Goal: Find specific page/section: Find specific page/section

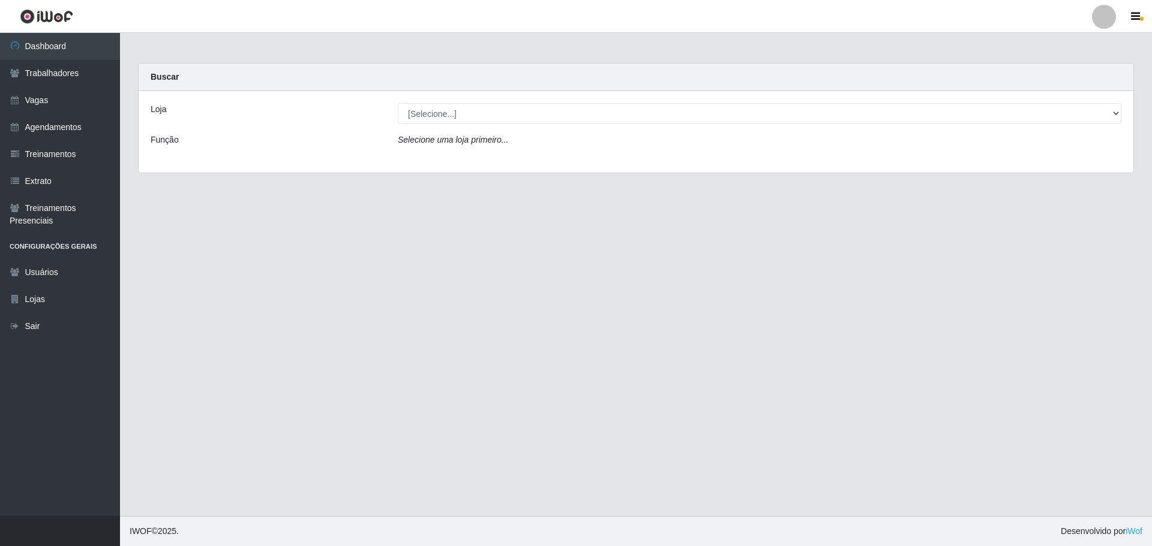
click at [424, 118] on select "[Selecione...] Minimercado Filezão O Filezão - Centenário" at bounding box center [759, 113] width 723 height 21
select select "203"
click at [398, 103] on select "[Selecione...] Minimercado Filezão O Filezão - Centenário" at bounding box center [759, 113] width 723 height 21
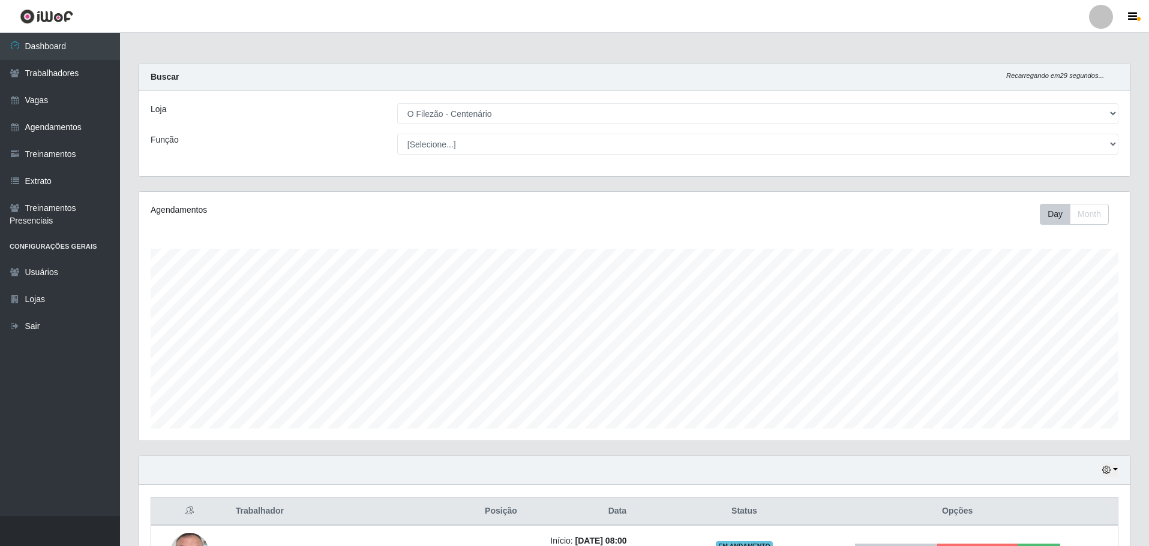
scroll to position [197, 0]
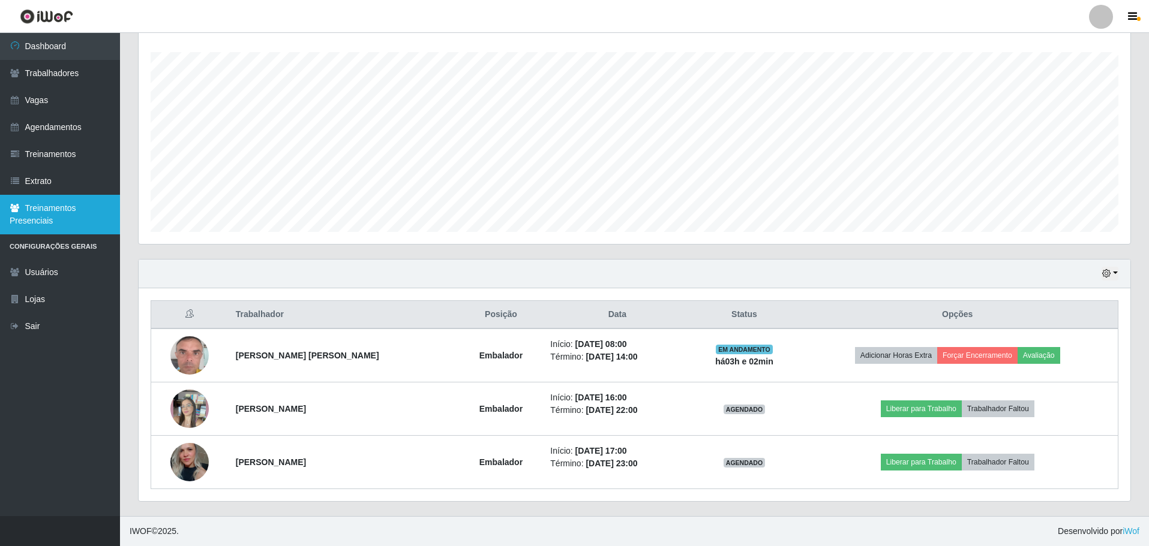
click at [56, 206] on link "Treinamentos Presenciais" at bounding box center [60, 215] width 120 height 40
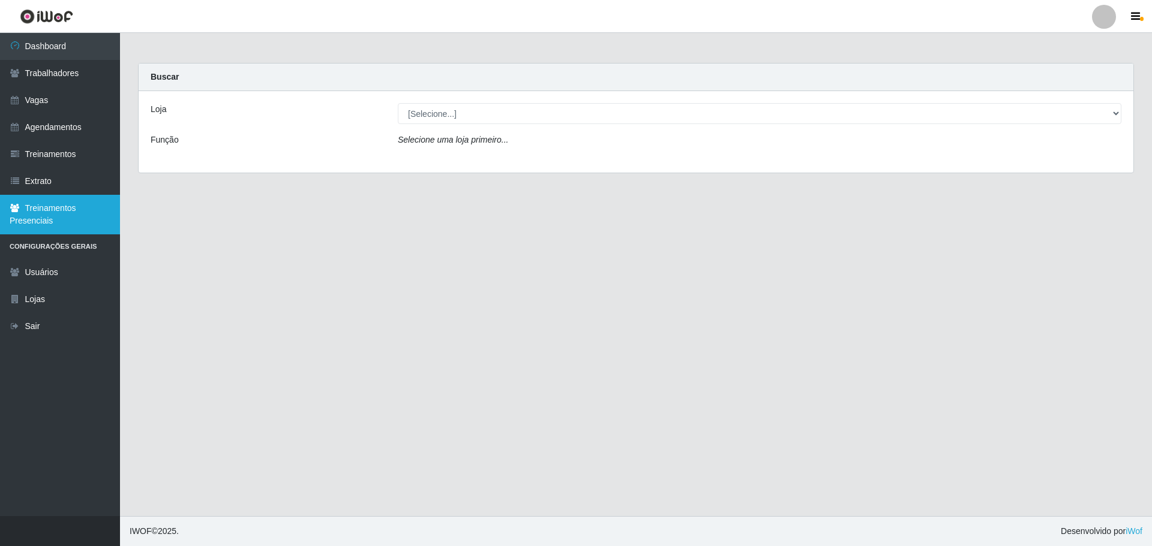
click at [64, 220] on link "Treinamentos Presenciais" at bounding box center [60, 215] width 120 height 40
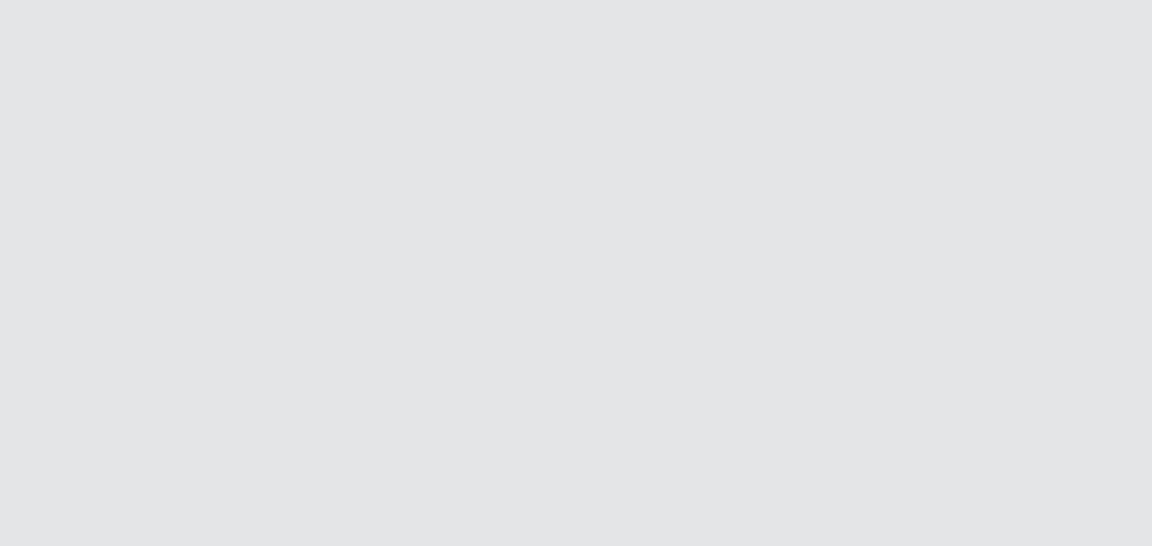
click at [808, 0] on html at bounding box center [576, 0] width 1152 height 0
